Goal: Feedback & Contribution: Leave review/rating

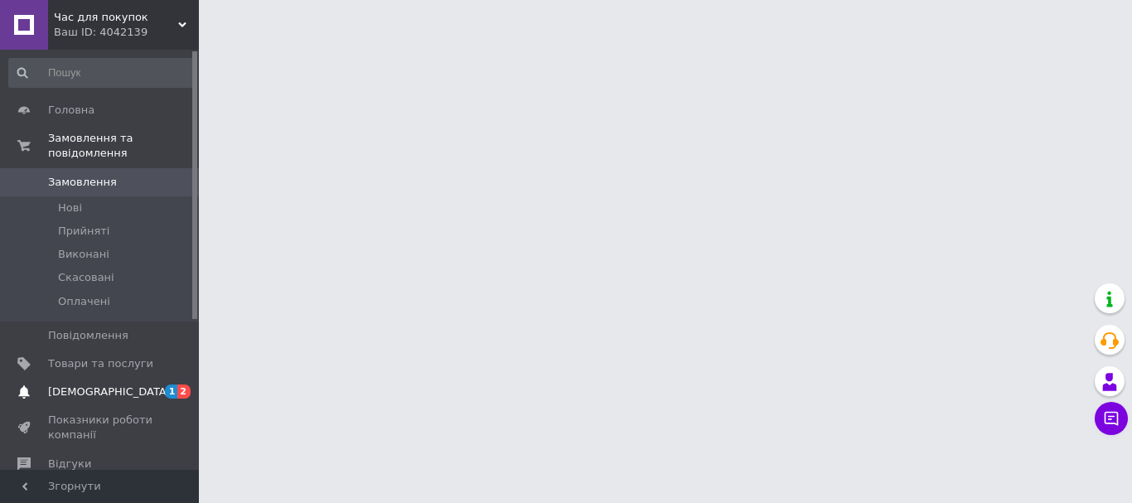
click at [139, 378] on link "Сповіщення 1 2" at bounding box center [102, 392] width 204 height 28
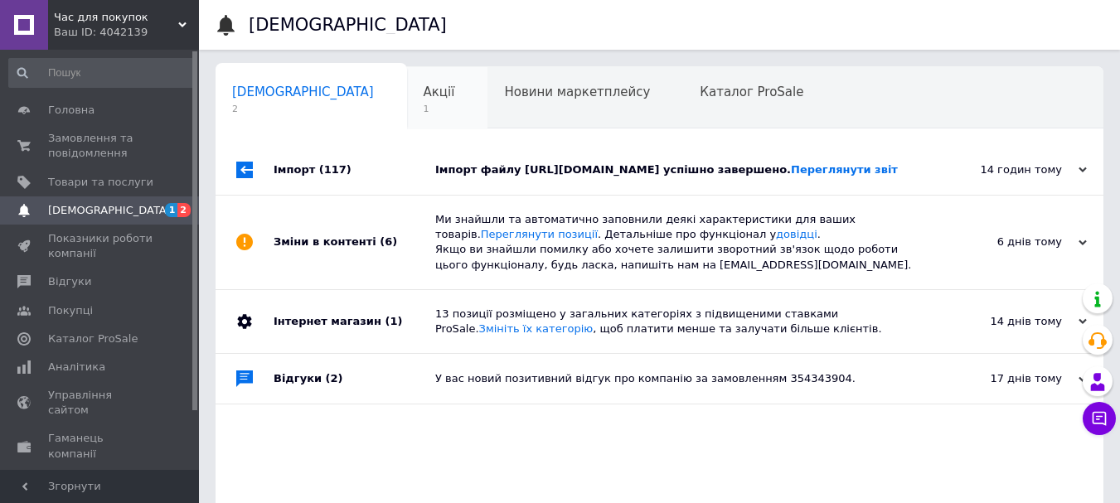
click at [423, 96] on span "Акції" at bounding box center [438, 92] width 31 height 15
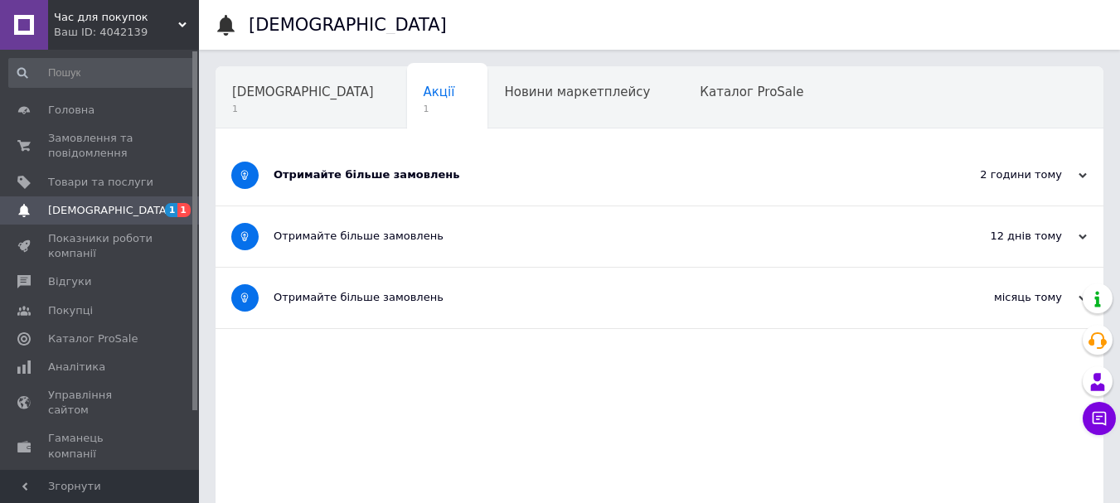
click at [1072, 167] on div "2 години тому" at bounding box center [1004, 174] width 166 height 15
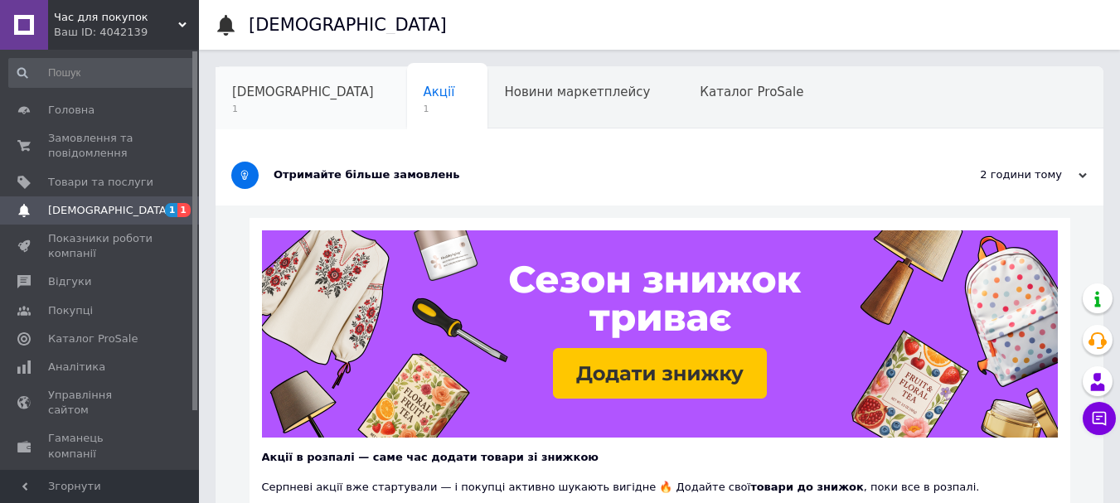
click at [262, 102] on div "Сповіщення 1" at bounding box center [310, 98] width 191 height 63
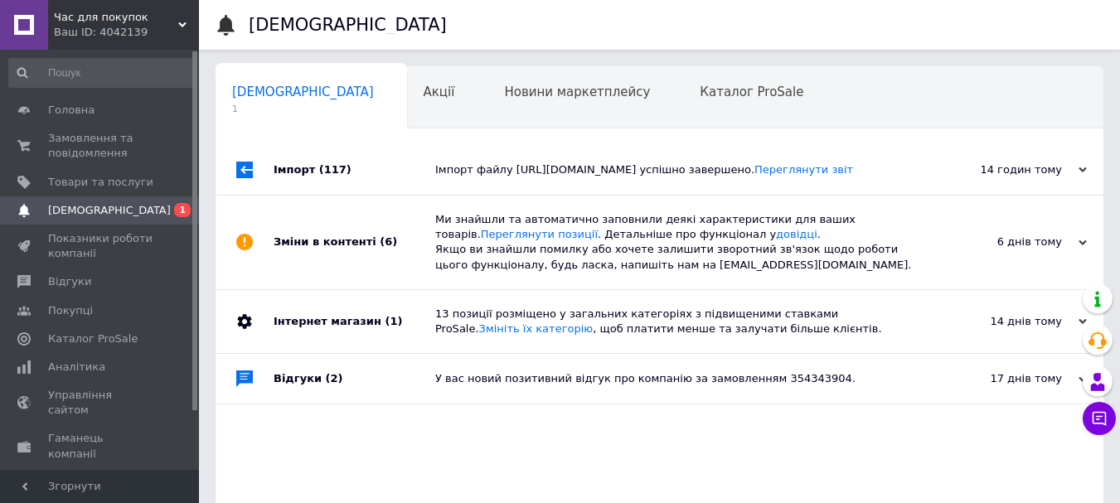
click at [1078, 174] on icon at bounding box center [1082, 170] width 8 height 8
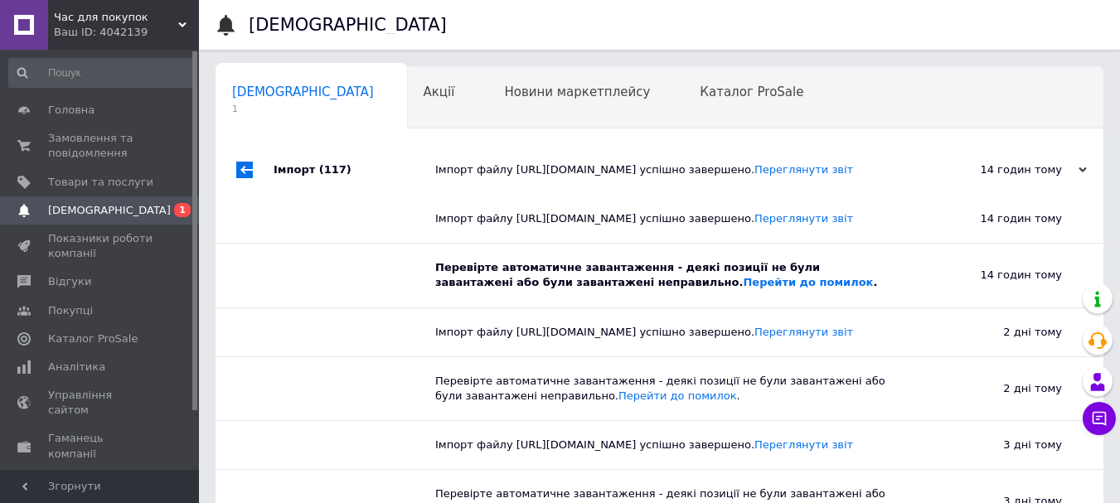
click at [933, 307] on div "14 годин тому" at bounding box center [999, 275] width 207 height 63
click at [80, 209] on span "[DEMOGRAPHIC_DATA]" at bounding box center [109, 210] width 123 height 15
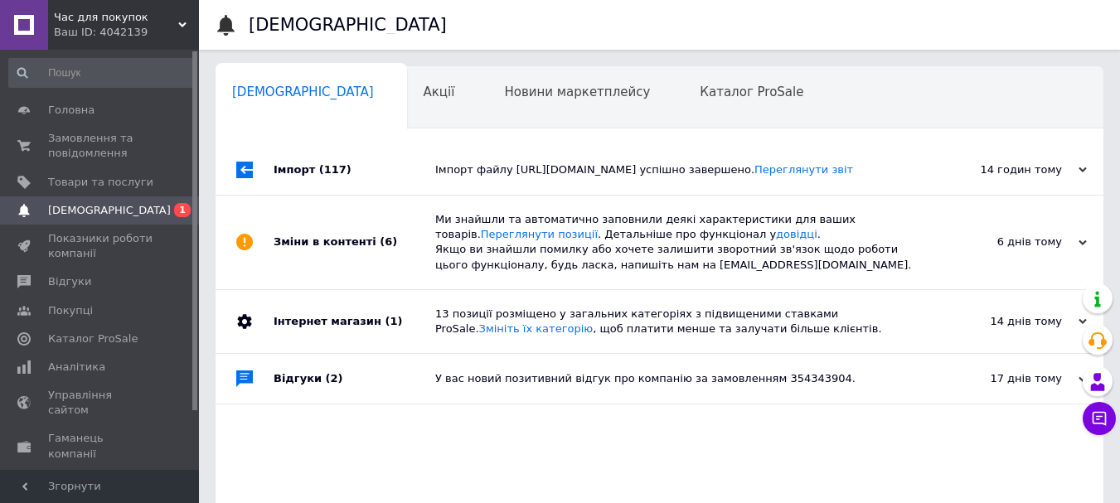
click at [951, 193] on div "14 годин тому 12.08.2025" at bounding box center [1012, 170] width 182 height 50
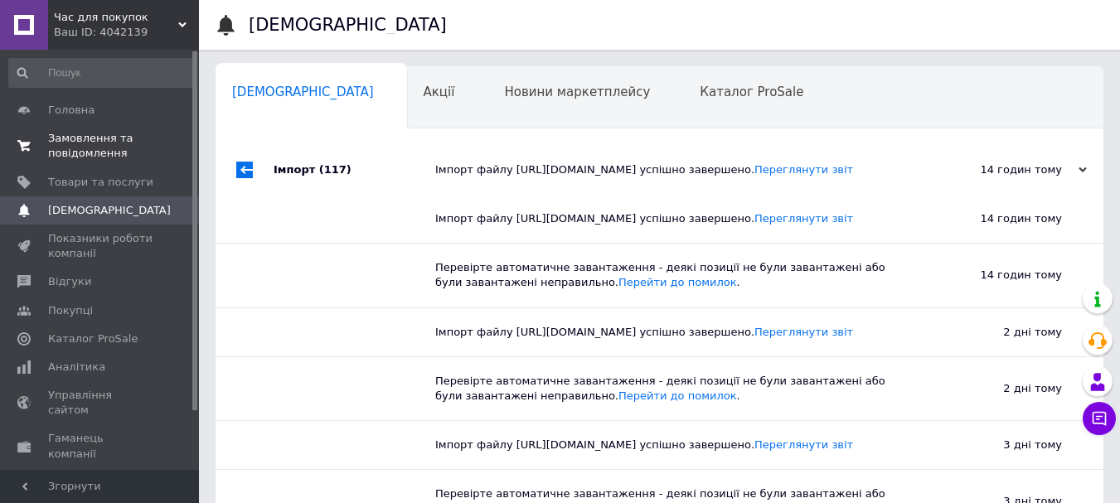
click at [131, 143] on span "Замовлення та повідомлення" at bounding box center [100, 146] width 105 height 30
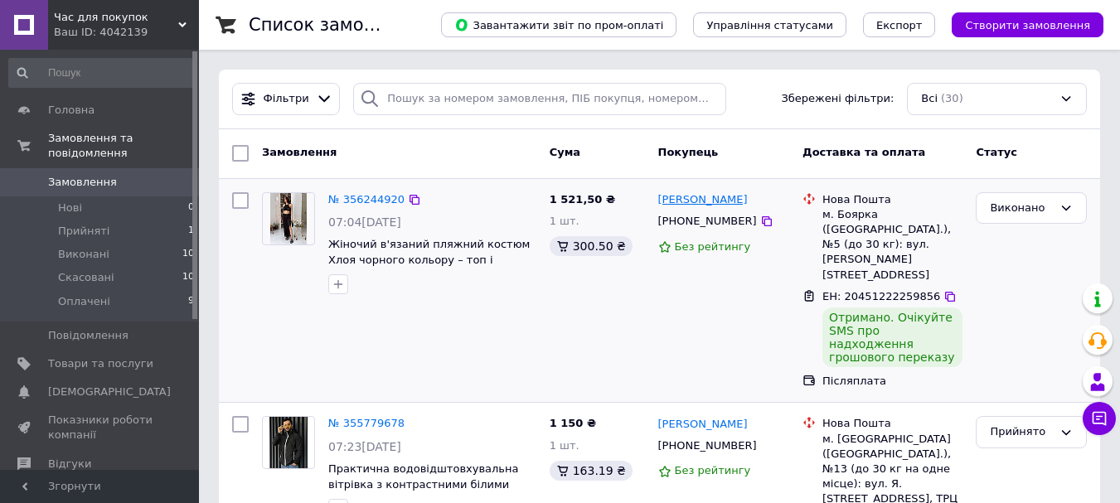
click at [683, 197] on link "[PERSON_NAME]" at bounding box center [702, 200] width 89 height 16
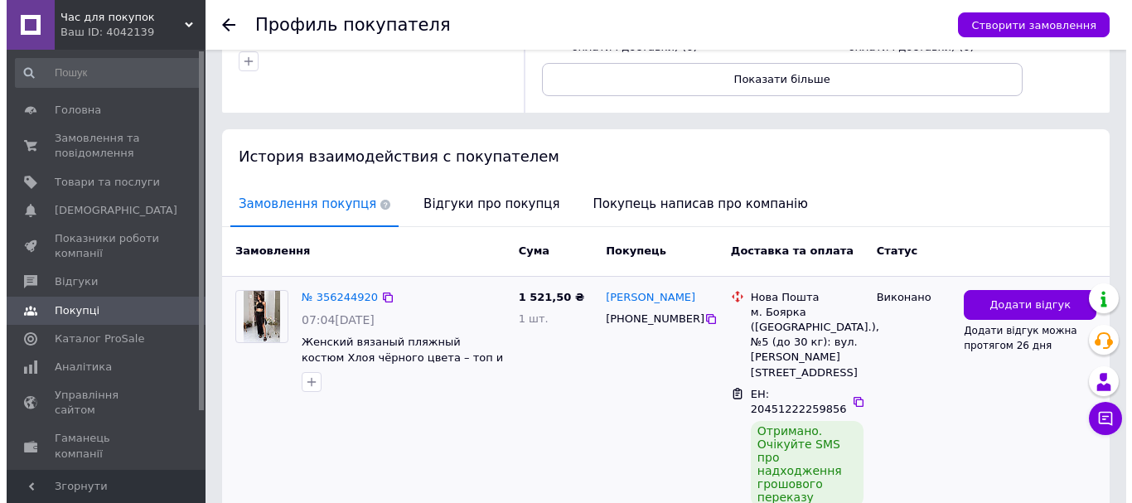
scroll to position [249, 0]
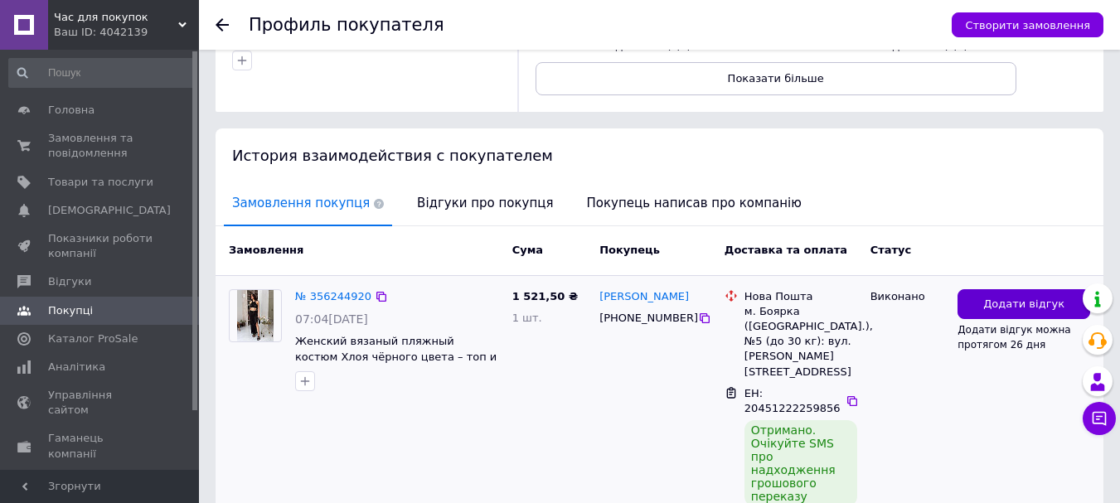
click at [994, 297] on span "Додати відгук" at bounding box center [1023, 305] width 81 height 16
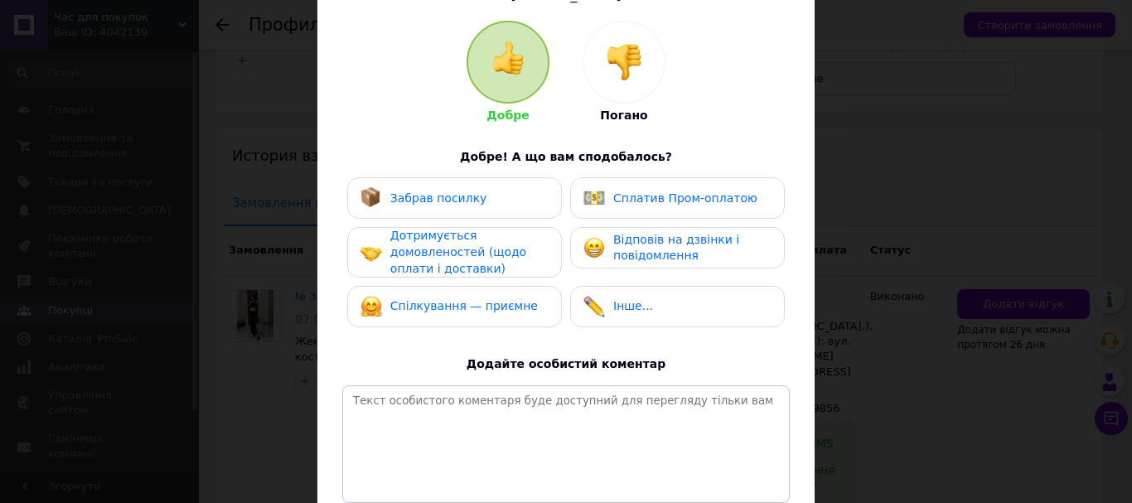
scroll to position [166, 0]
click at [481, 191] on div "Забрав посилку" at bounding box center [454, 197] width 188 height 22
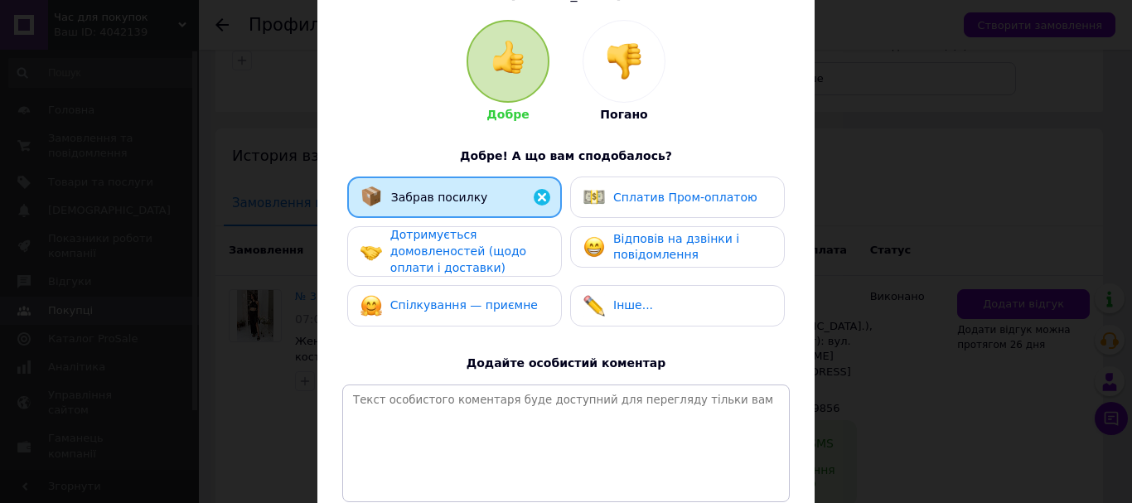
click at [524, 244] on div "Дотримується домовленостей (щодо оплати і доставки)" at bounding box center [468, 251] width 157 height 49
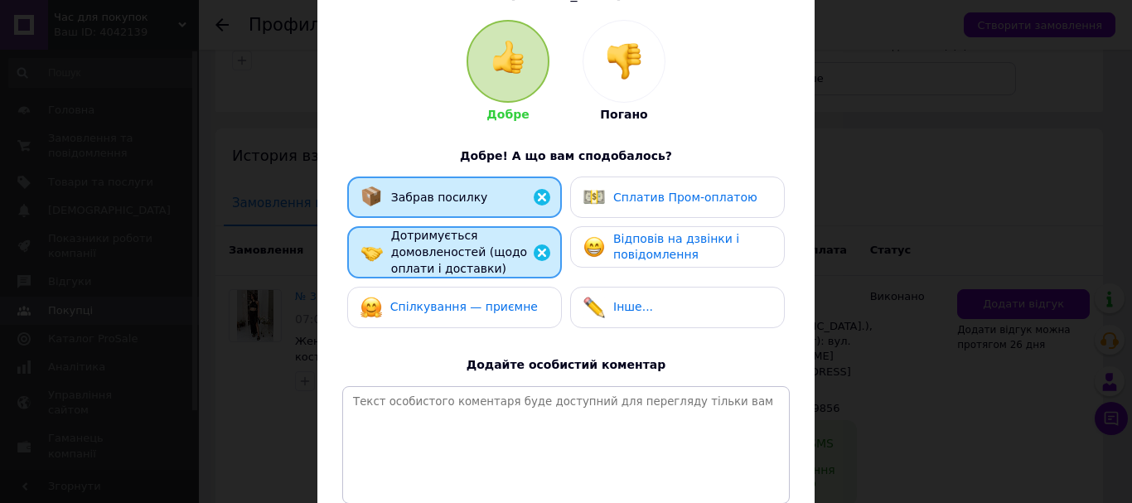
click at [529, 308] on div "Спілкування — приємне" at bounding box center [454, 308] width 188 height 22
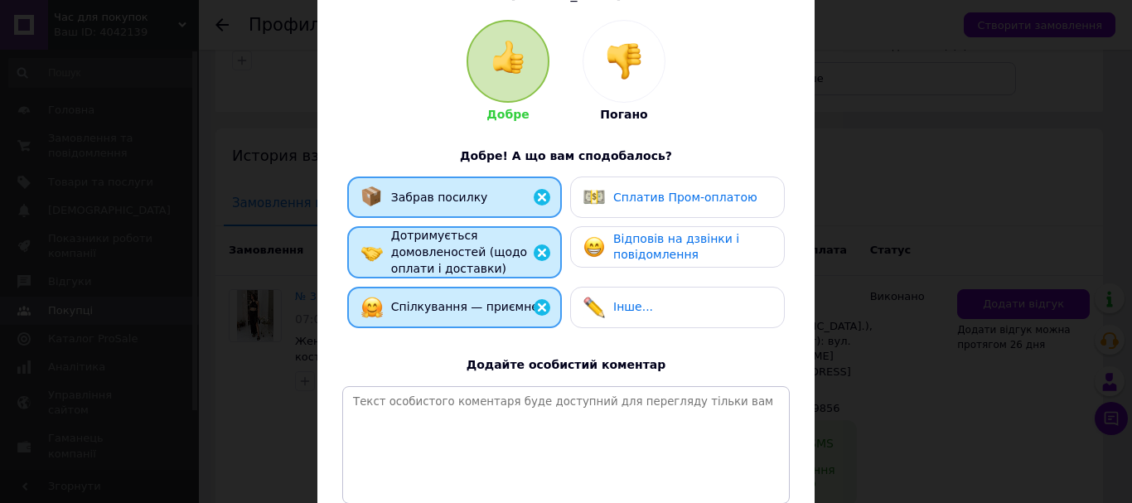
click at [728, 244] on div "Відповів на дзвінки і повідомлення" at bounding box center [691, 247] width 157 height 32
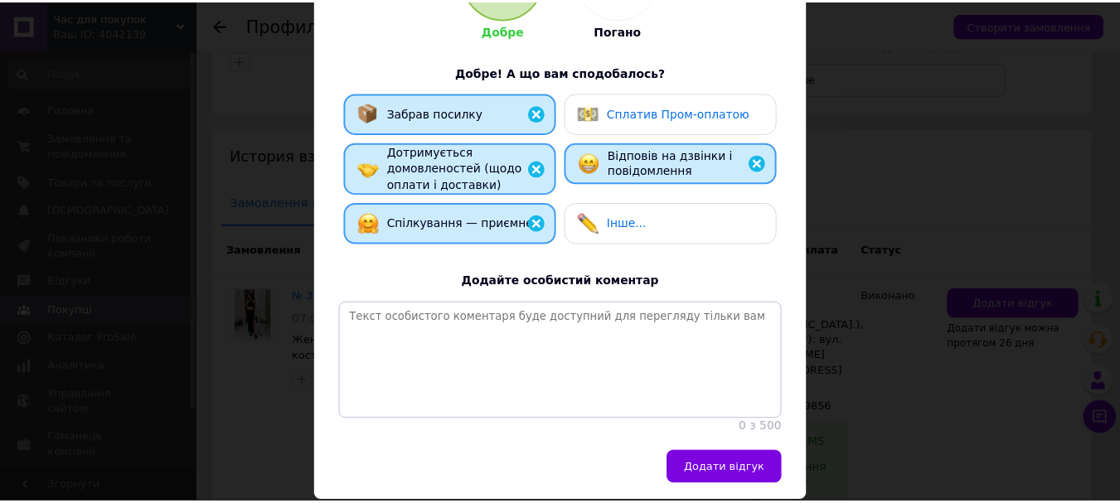
scroll to position [320, 0]
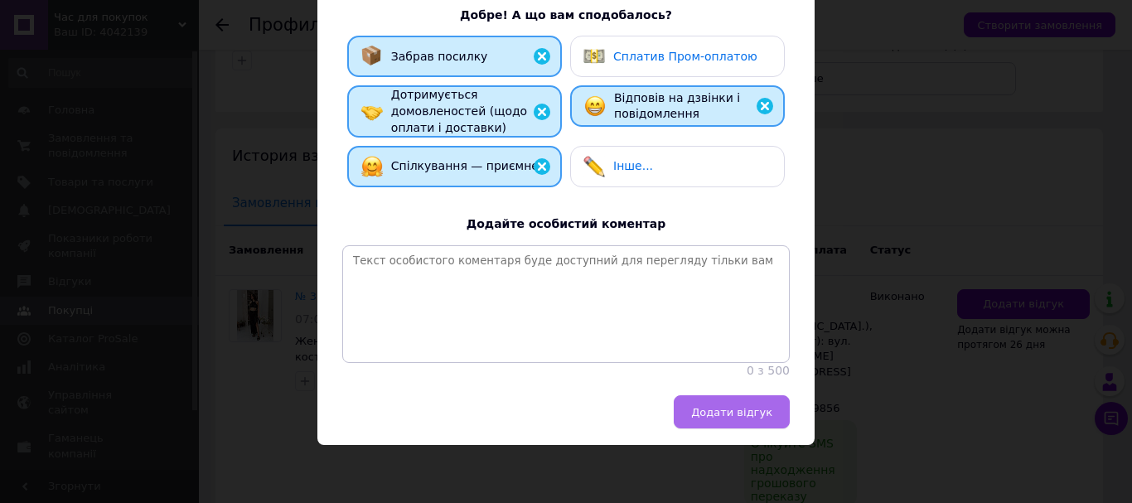
click at [745, 410] on span "Додати відгук" at bounding box center [731, 412] width 81 height 12
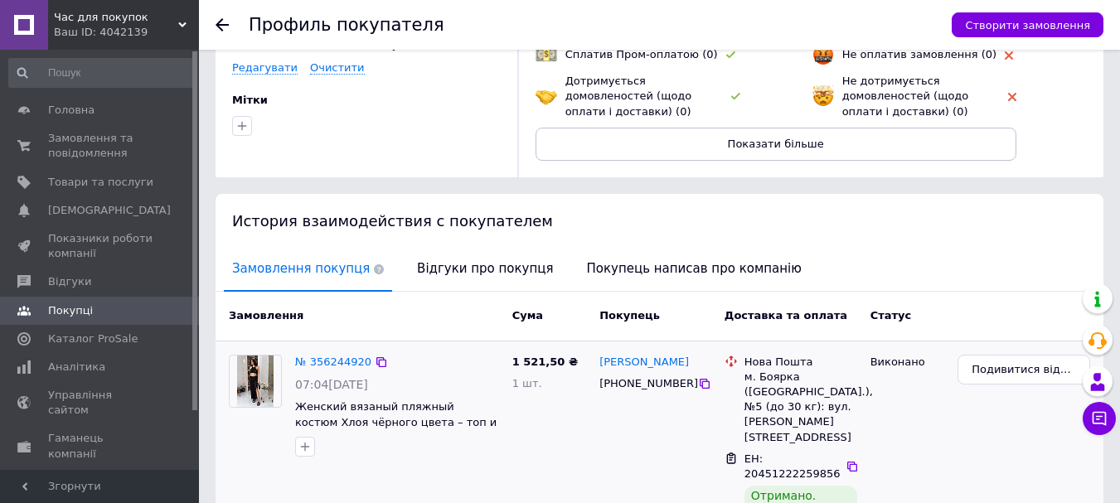
scroll to position [325, 0]
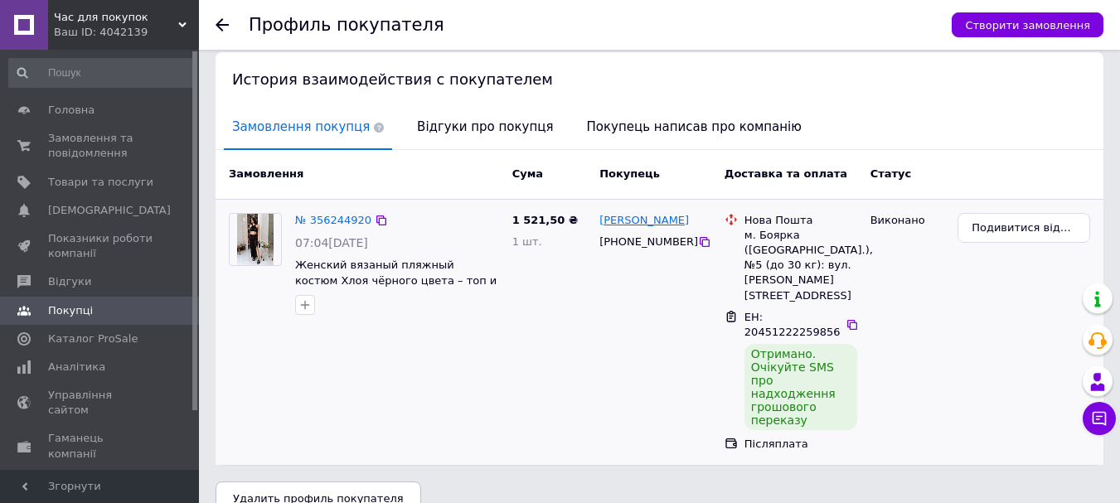
click at [643, 218] on link "[PERSON_NAME]" at bounding box center [643, 221] width 89 height 16
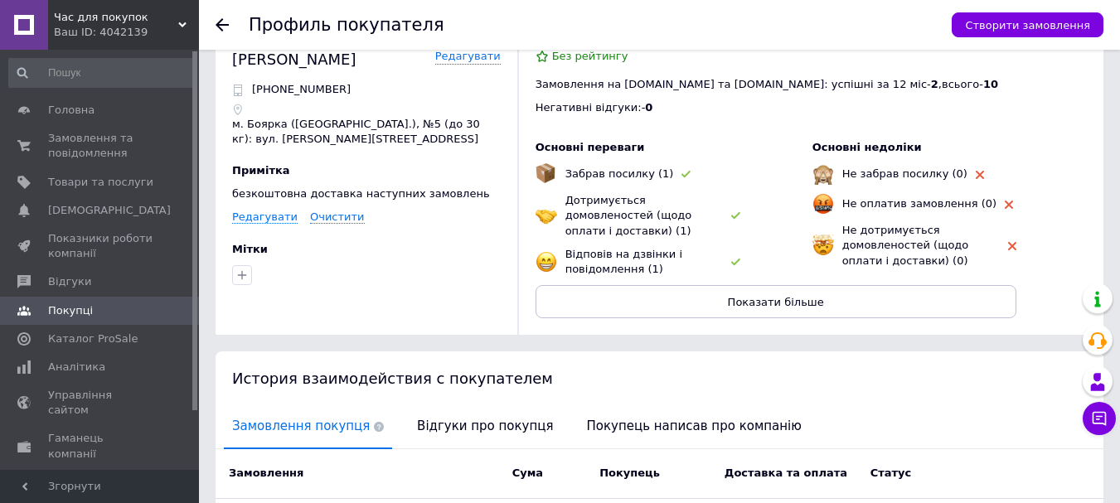
scroll to position [0, 0]
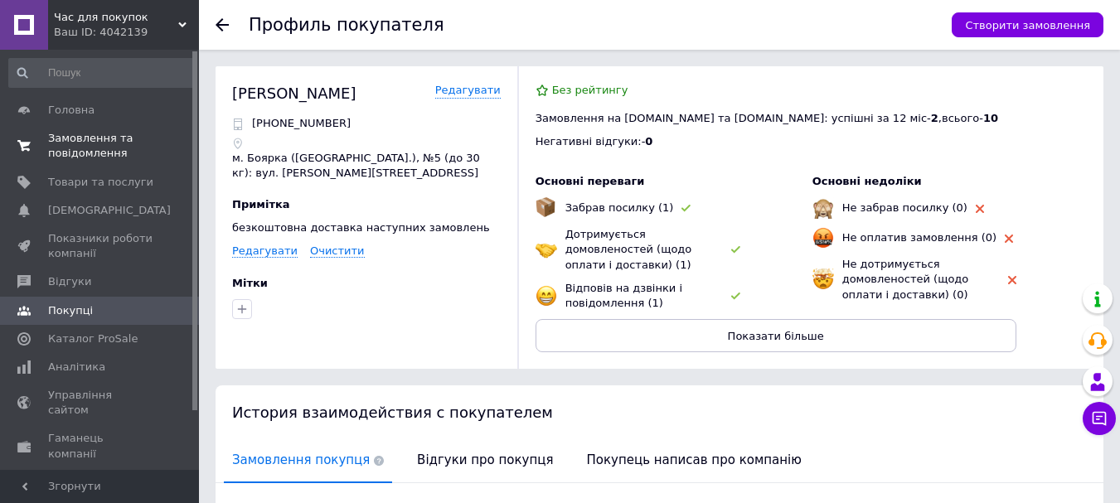
click at [68, 140] on span "Замовлення та повідомлення" at bounding box center [100, 146] width 105 height 30
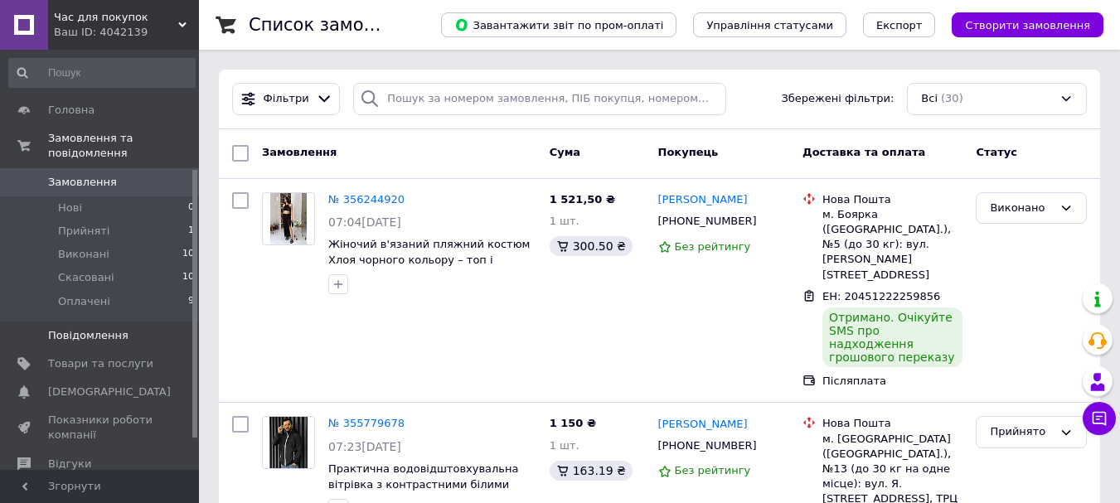
scroll to position [235, 0]
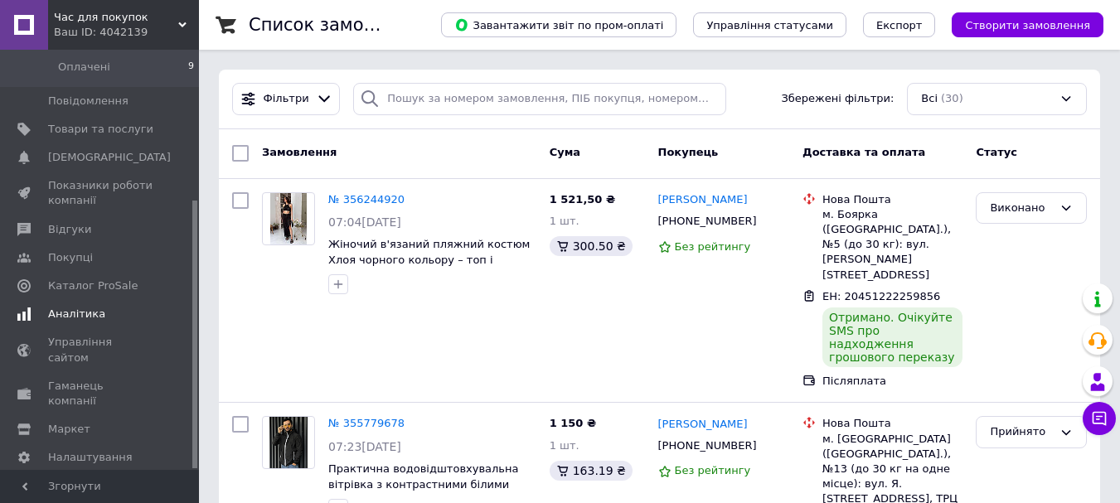
click at [106, 307] on span "Аналітика" at bounding box center [100, 314] width 105 height 15
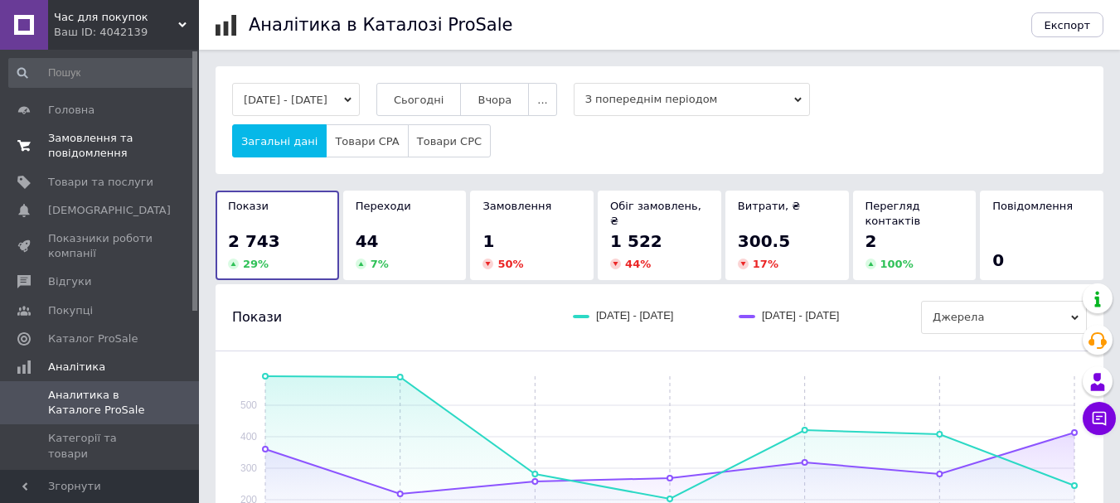
click at [110, 139] on span "Замовлення та повідомлення" at bounding box center [100, 146] width 105 height 30
